Goal: Task Accomplishment & Management: Manage account settings

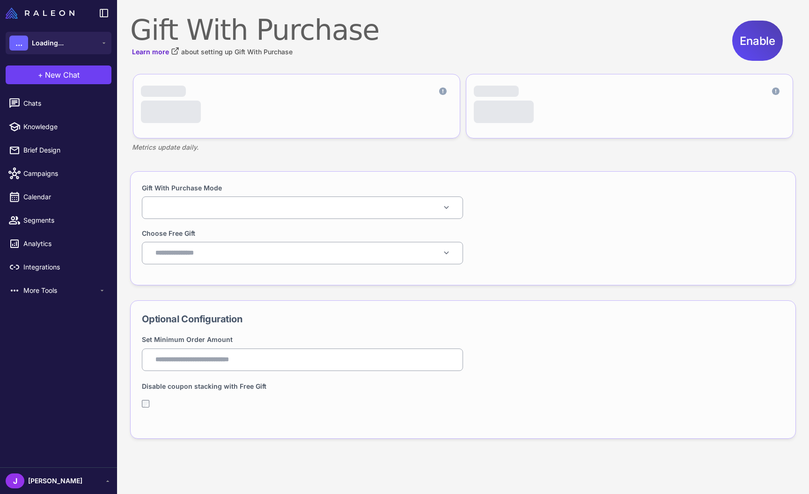
select select "*****"
select select
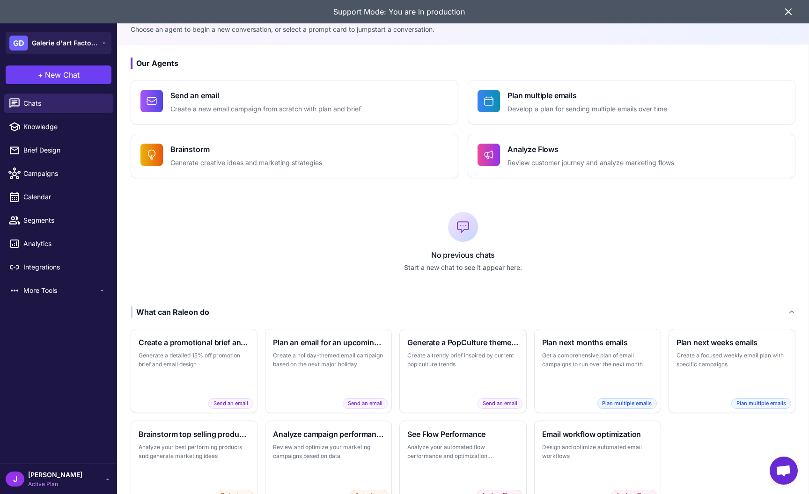
click at [785, 15] on icon at bounding box center [788, 11] width 11 height 11
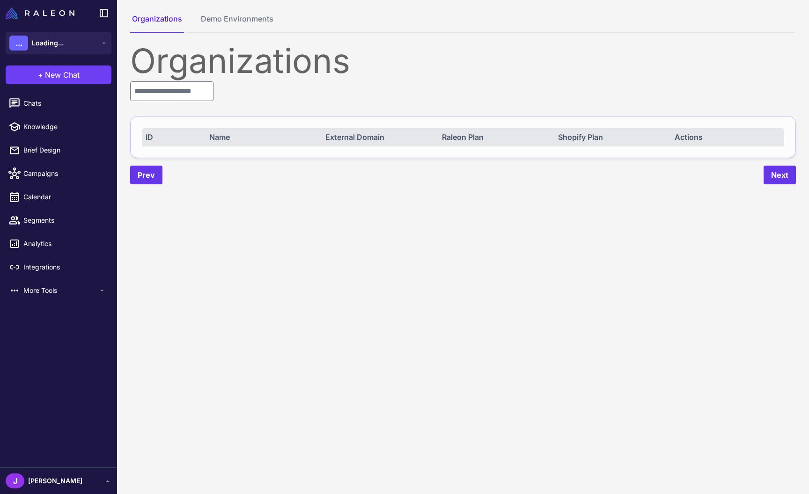
click at [159, 102] on div "Organizations ID Name External Domain Raleon Plan Shopify Plan Actions Prev Next" at bounding box center [463, 114] width 666 height 140
click at [159, 96] on input "text" at bounding box center [171, 91] width 83 height 20
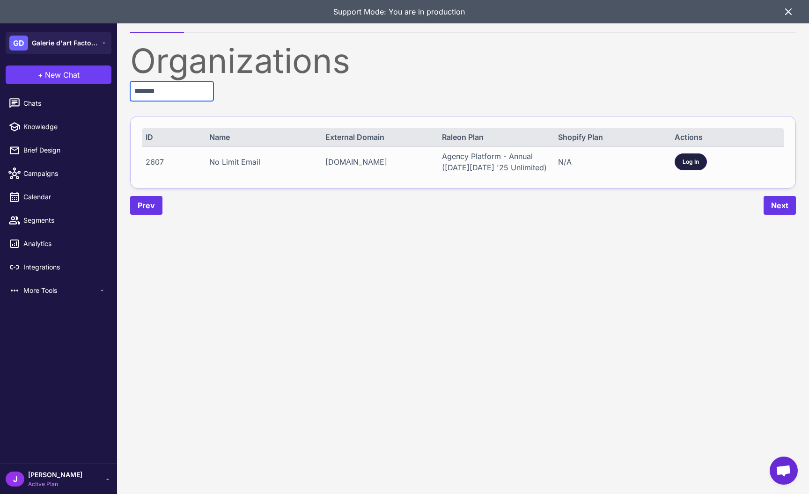
type input "*******"
click at [692, 163] on span "Log In" at bounding box center [691, 162] width 16 height 8
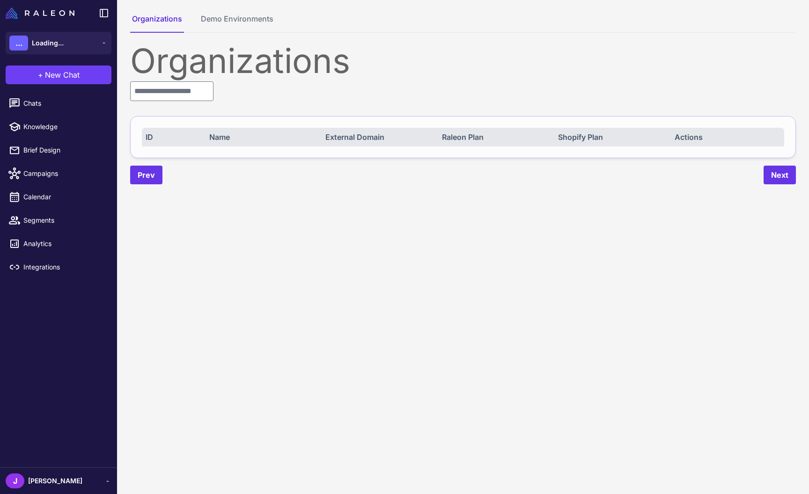
click at [54, 480] on div "J Jay" at bounding box center [59, 481] width 106 height 15
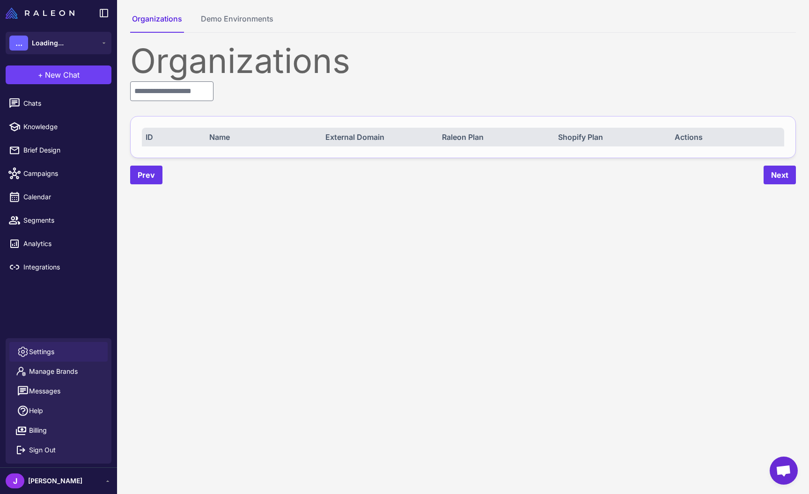
click at [60, 346] on link "Settings" at bounding box center [58, 352] width 98 height 20
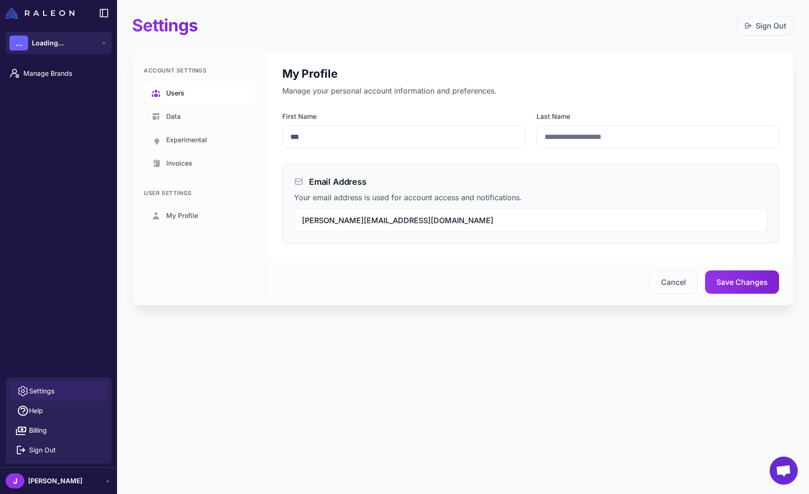
click at [182, 94] on span "Users" at bounding box center [175, 93] width 18 height 10
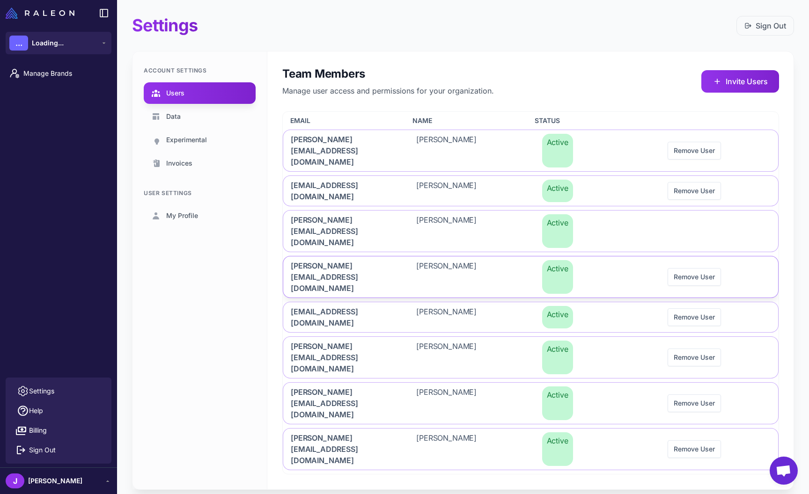
click at [314, 260] on span "karen@nolimitemail.com" at bounding box center [342, 277] width 103 height 34
click at [318, 260] on span "karen@nolimitemail.com" at bounding box center [342, 277] width 103 height 34
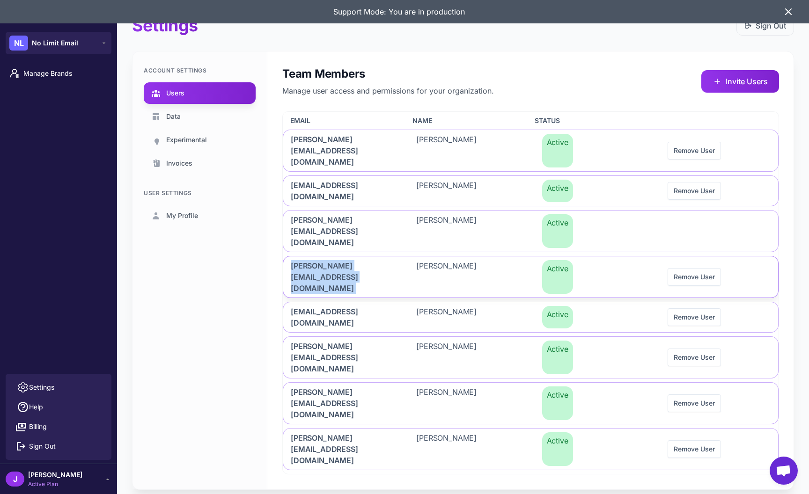
click at [318, 260] on span "karen@nolimitemail.com" at bounding box center [342, 277] width 103 height 34
click at [788, 12] on icon at bounding box center [789, 12] width 6 height 6
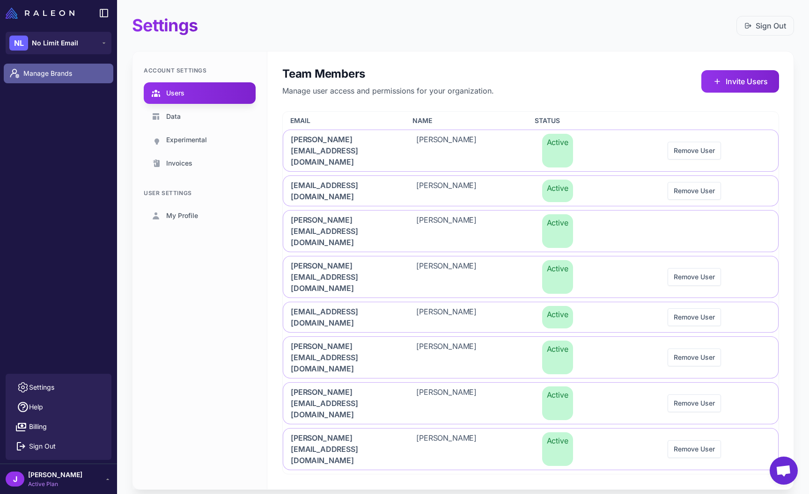
click at [46, 80] on link "Manage Brands" at bounding box center [59, 74] width 110 height 20
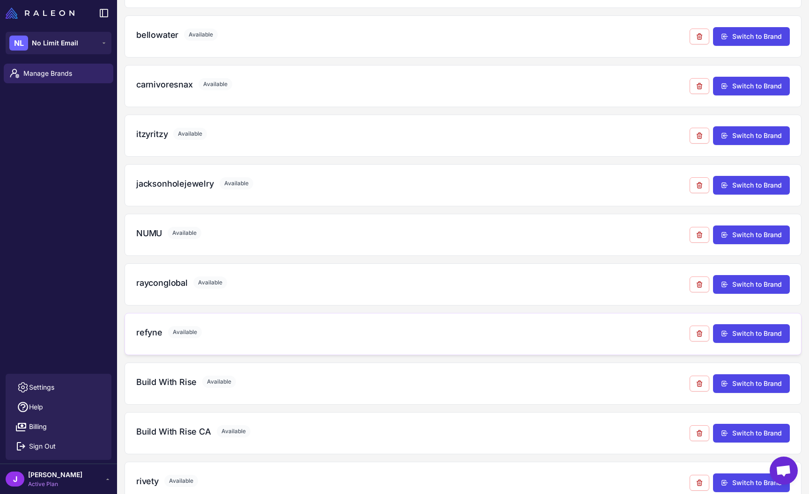
scroll to position [292, 0]
click at [770, 287] on button "Switch to Brand" at bounding box center [751, 284] width 77 height 19
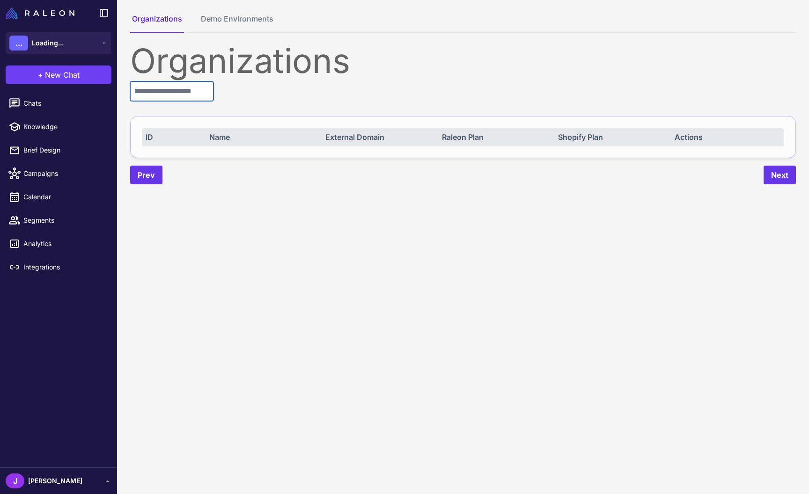
click at [180, 97] on input "text" at bounding box center [171, 91] width 83 height 20
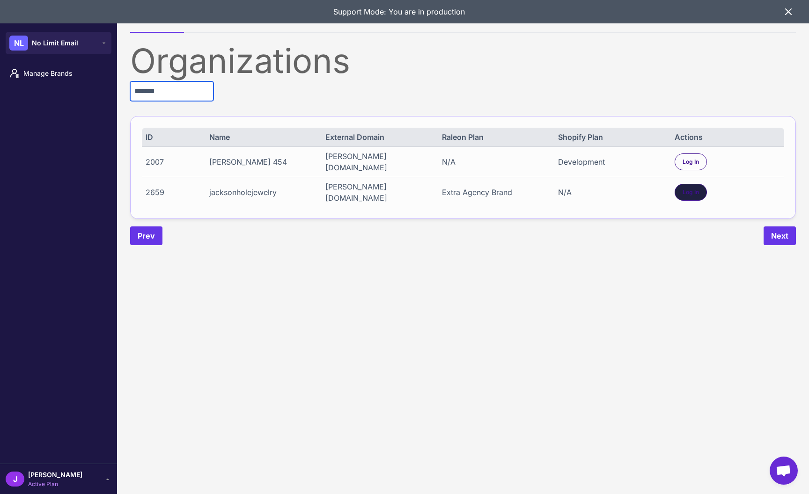
type input "*******"
click at [683, 187] on div "Log In" at bounding box center [691, 192] width 32 height 17
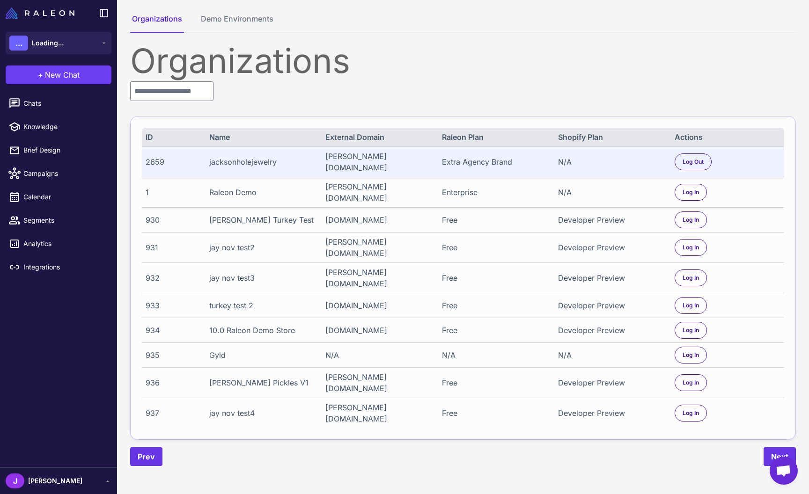
click at [28, 486] on span at bounding box center [55, 486] width 54 height 0
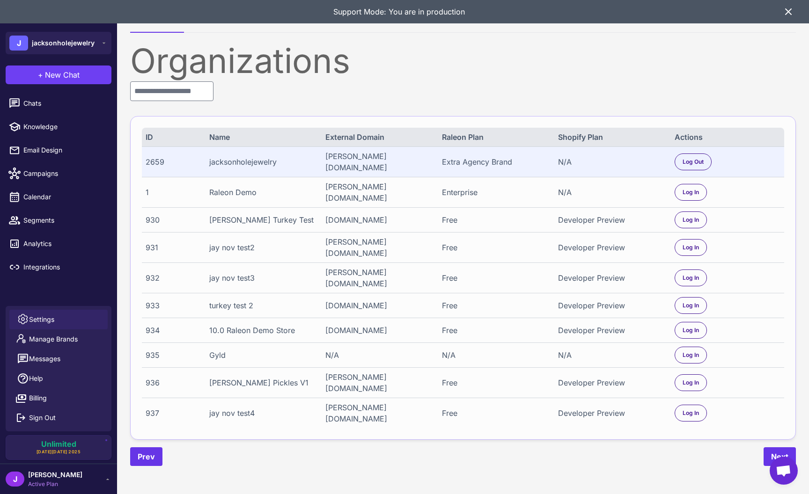
click at [42, 320] on span "Settings" at bounding box center [41, 320] width 25 height 10
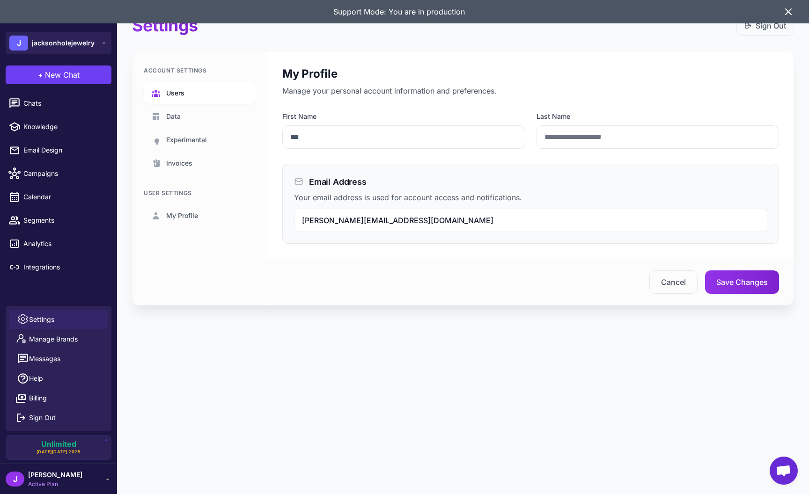
click at [175, 86] on link "Users" at bounding box center [200, 93] width 112 height 22
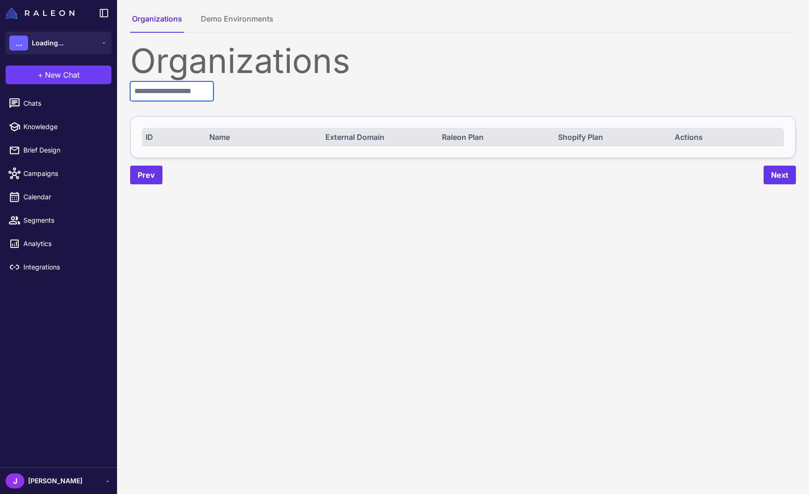
click at [138, 95] on input "text" at bounding box center [171, 91] width 83 height 20
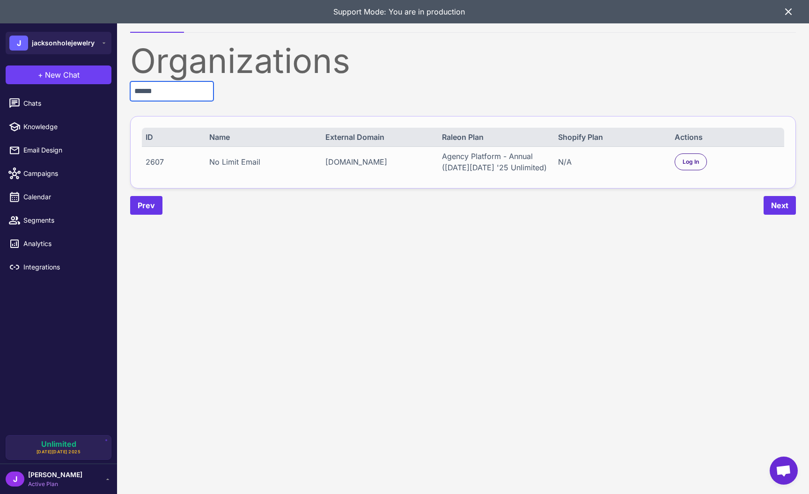
type input "******"
click at [789, 15] on icon at bounding box center [788, 11] width 11 height 11
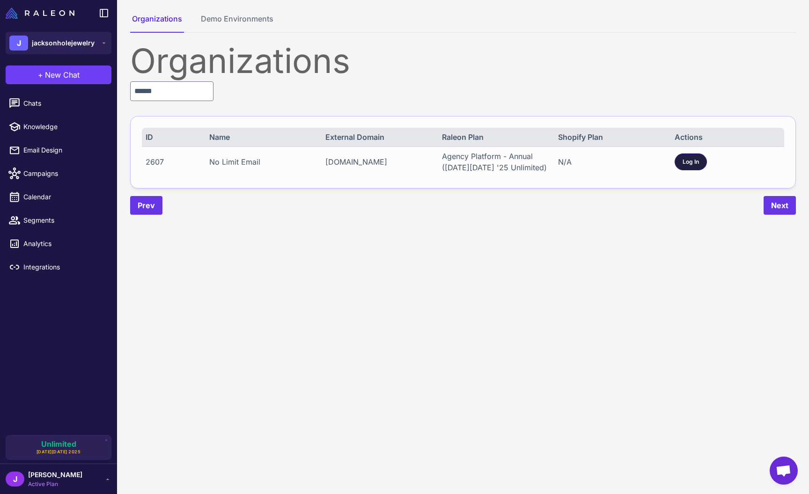
click at [680, 162] on div "Log In" at bounding box center [691, 162] width 32 height 17
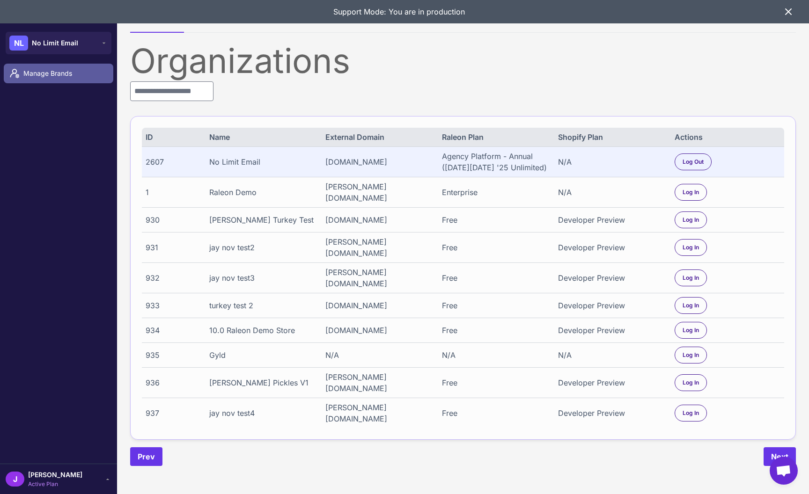
click at [44, 67] on link "Manage Brands" at bounding box center [59, 74] width 110 height 20
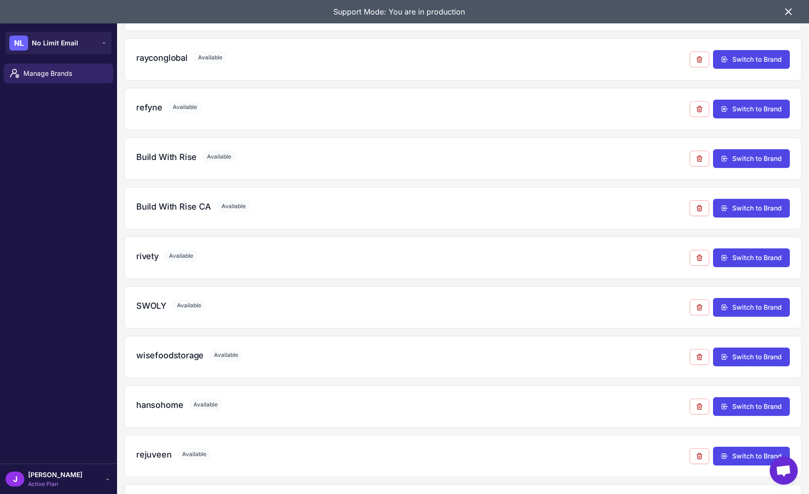
scroll to position [562, 0]
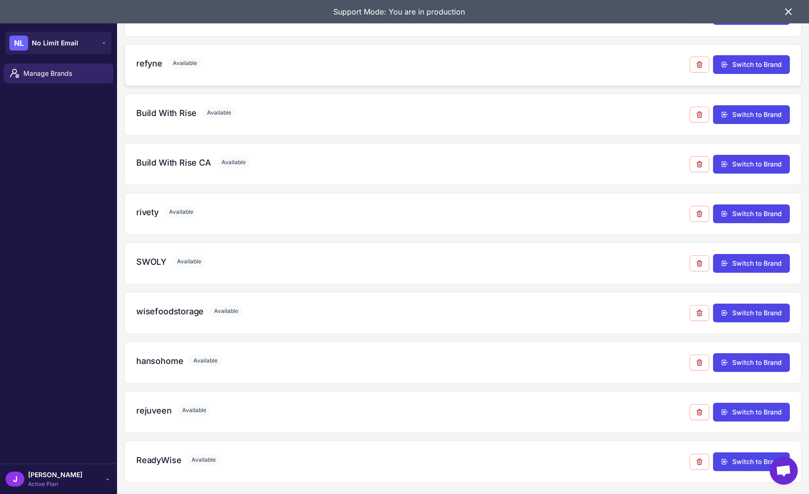
drag, startPoint x: 133, startPoint y: 62, endPoint x: 179, endPoint y: 71, distance: 46.7
click at [179, 71] on div "refyne Available Switch to Brand" at bounding box center [463, 65] width 677 height 42
